Goal: Navigation & Orientation: Find specific page/section

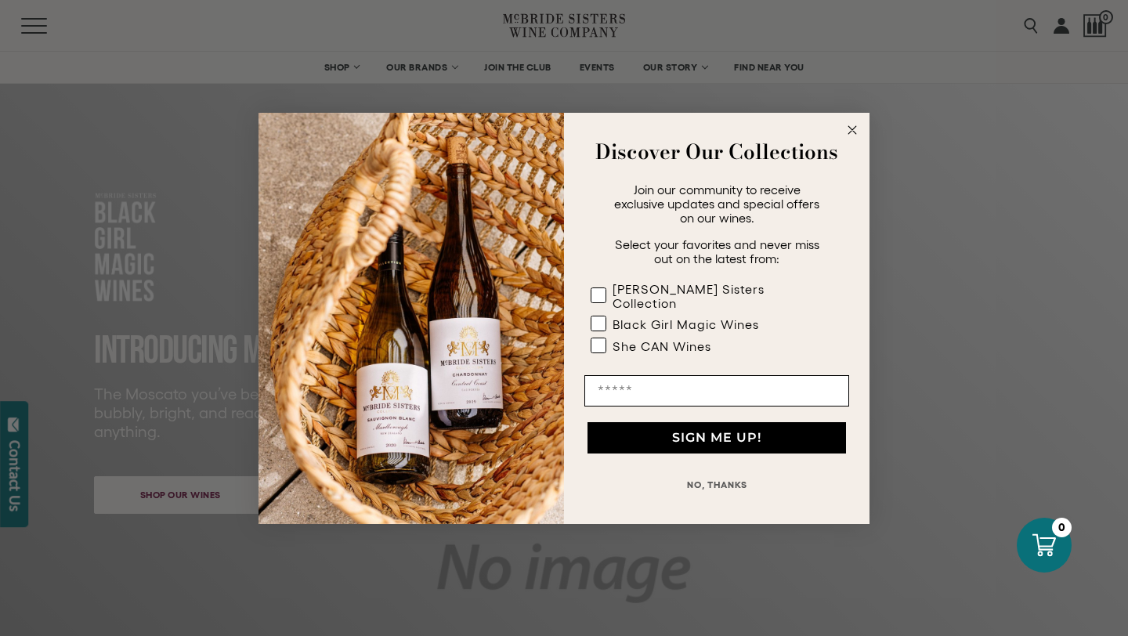
click at [852, 139] on circle "Close dialog" at bounding box center [853, 130] width 18 height 18
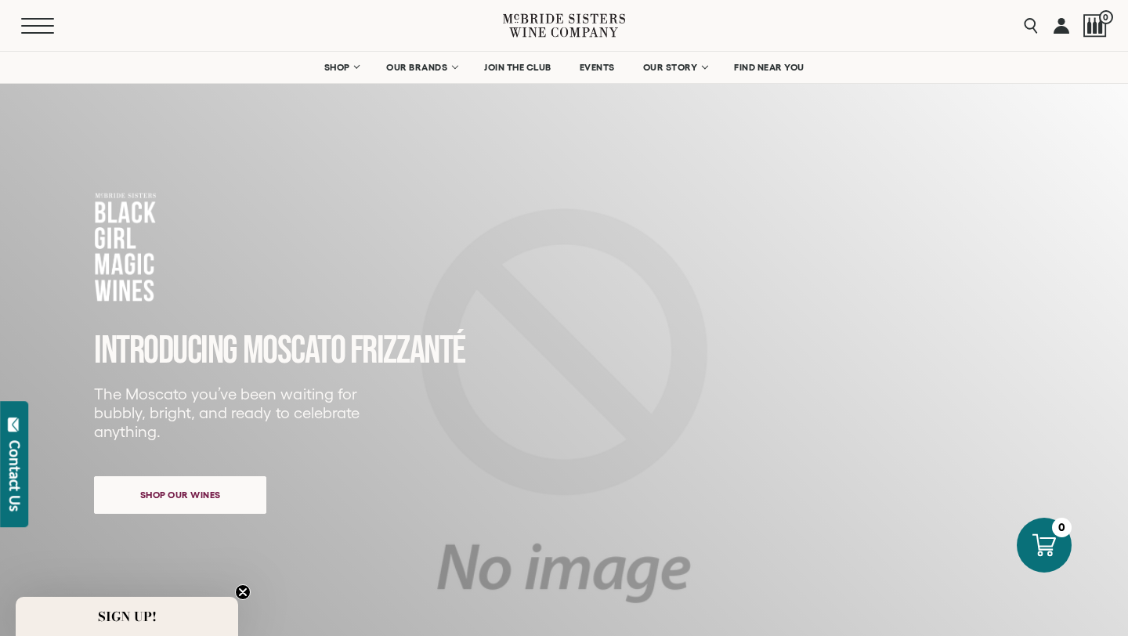
click at [31, 26] on button "Menu" at bounding box center [49, 26] width 56 height 16
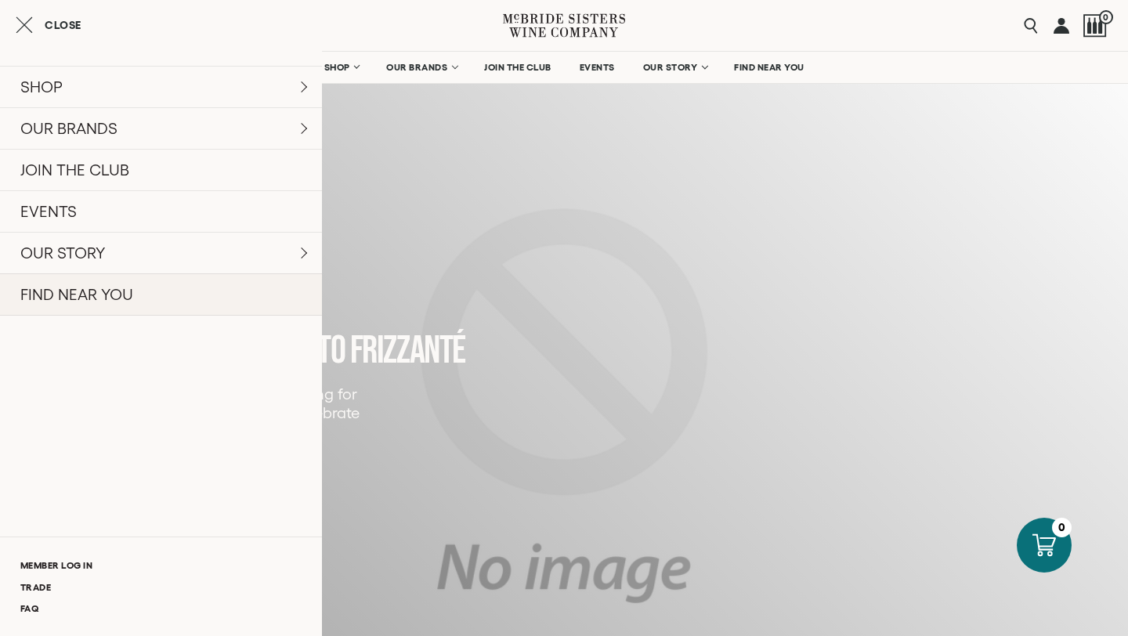
click at [209, 297] on link "FIND NEAR YOU" at bounding box center [161, 294] width 322 height 42
